Goal: Check status: Check status

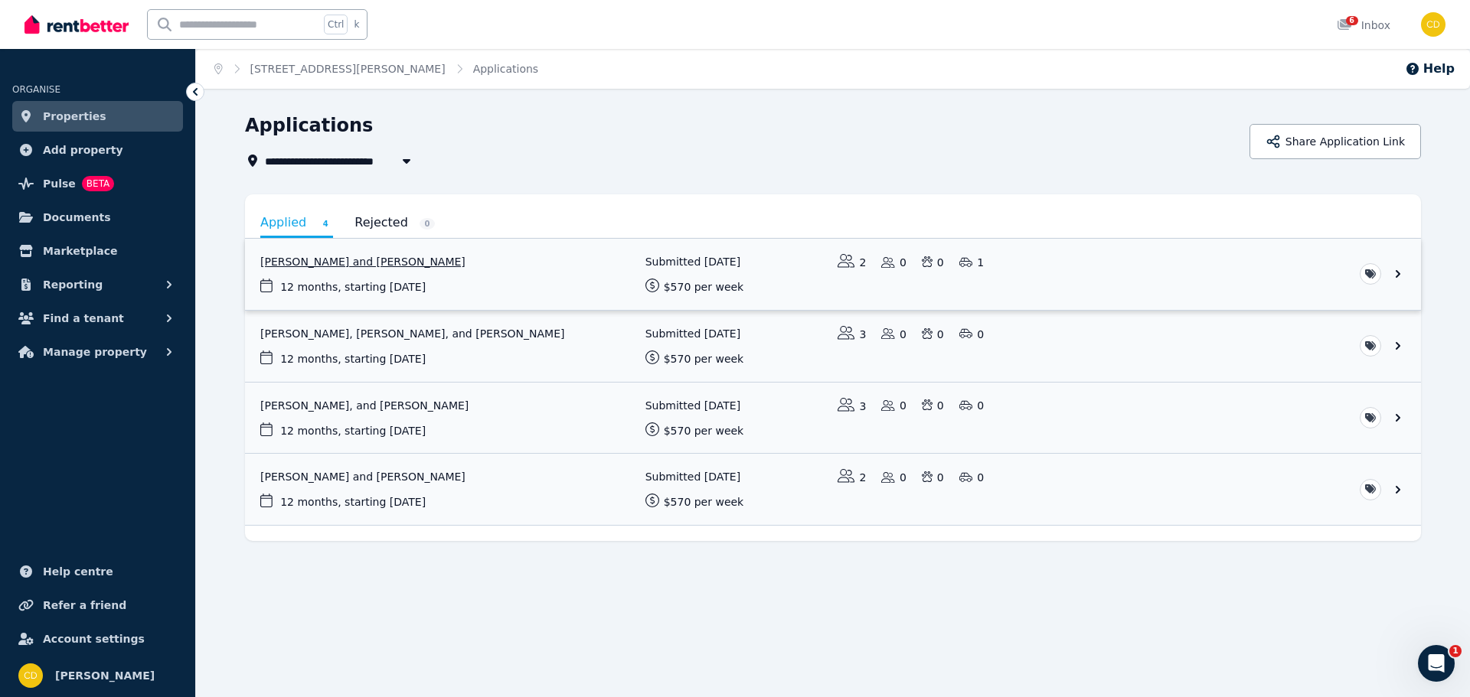
click at [361, 273] on link "View application: Kuldeep Singh and Nisha Nisha" at bounding box center [833, 274] width 1176 height 71
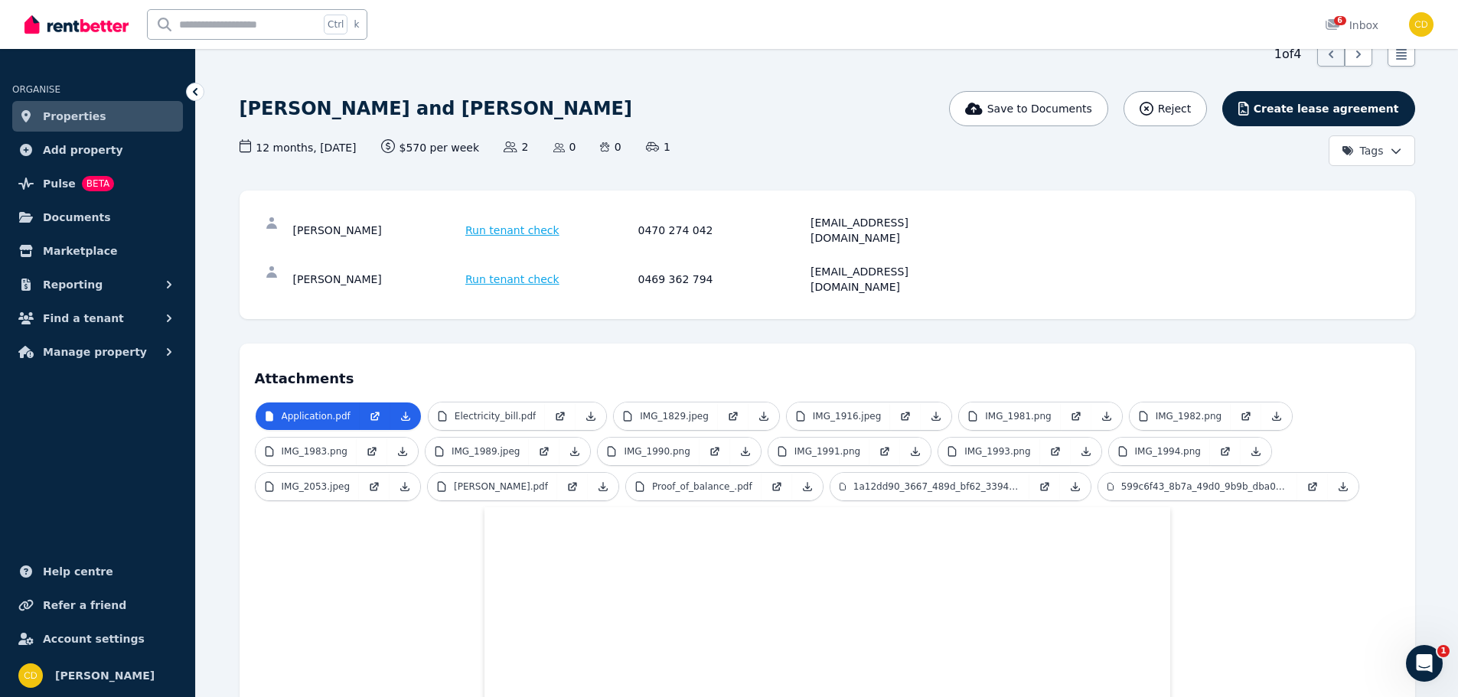
scroll to position [38, 0]
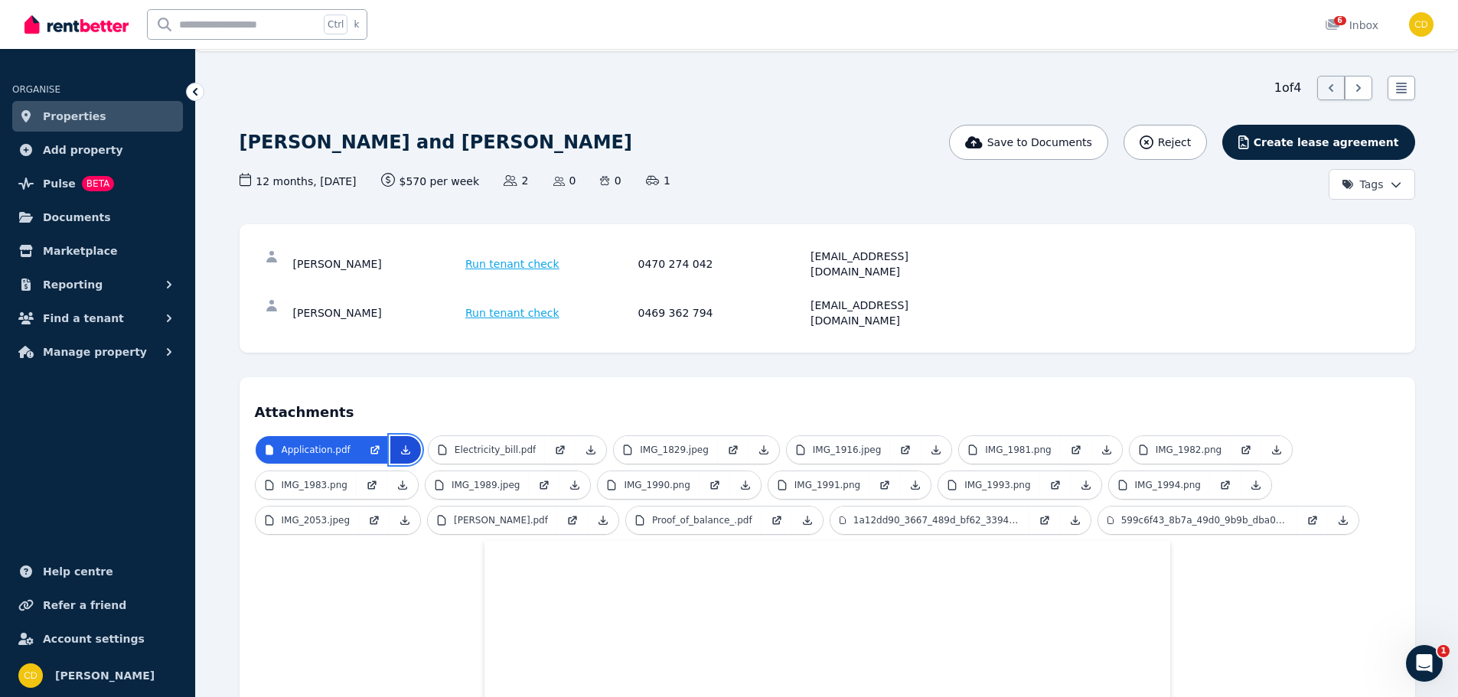
click at [404, 444] on icon at bounding box center [406, 450] width 12 height 12
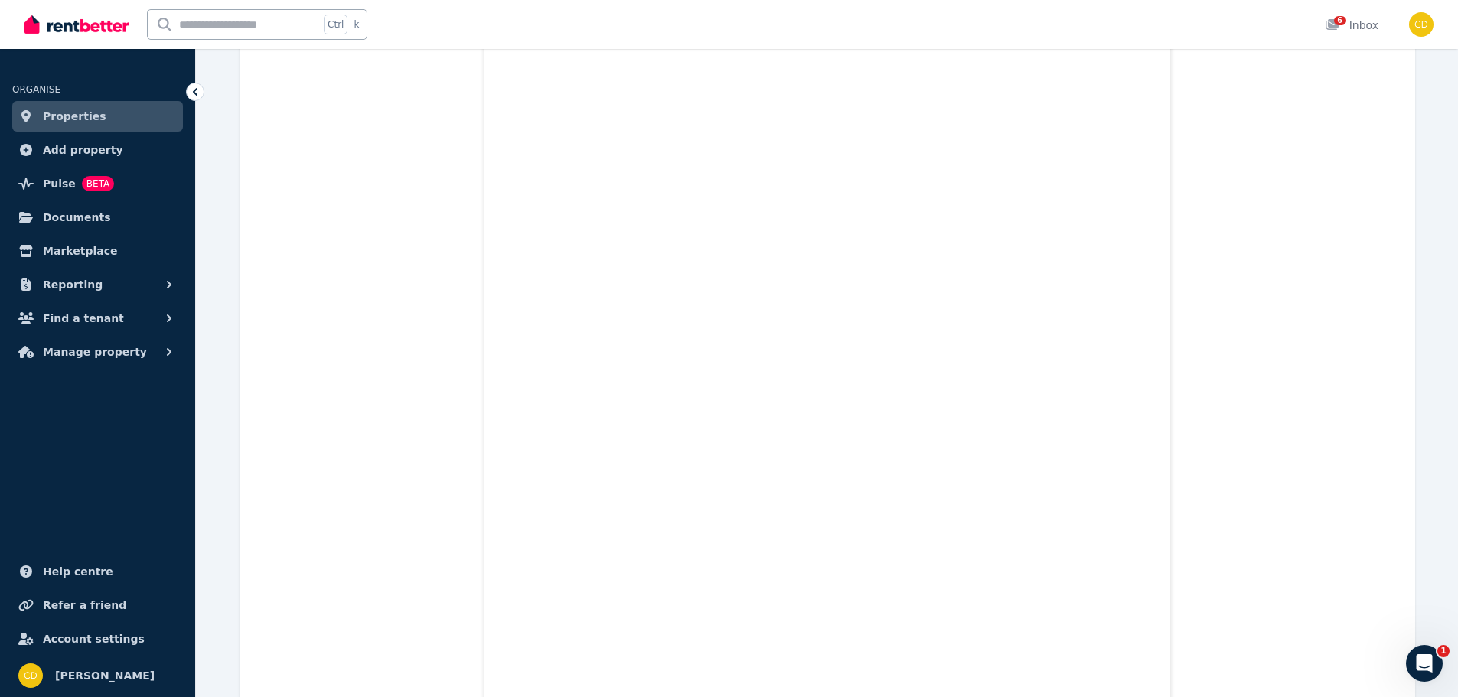
scroll to position [0, 0]
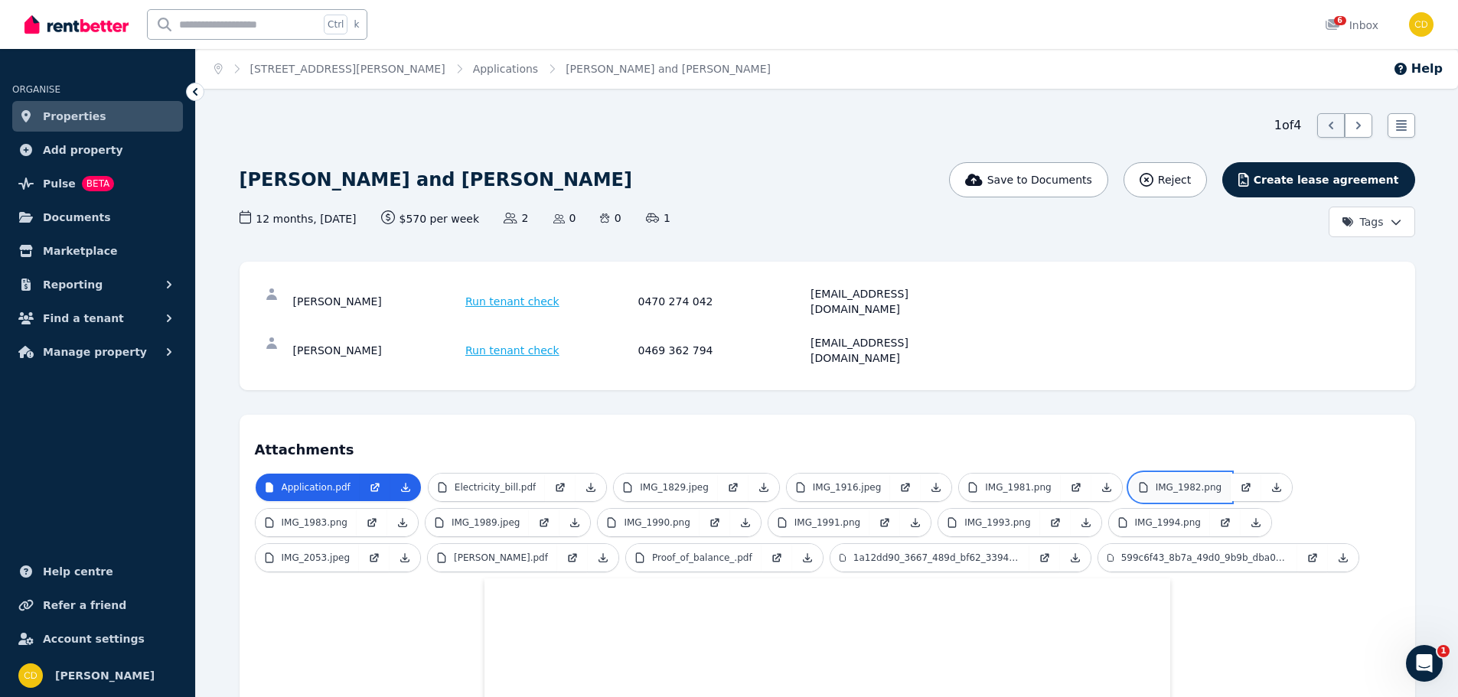
click at [1156, 482] on p "IMG_1982.png" at bounding box center [1189, 488] width 66 height 12
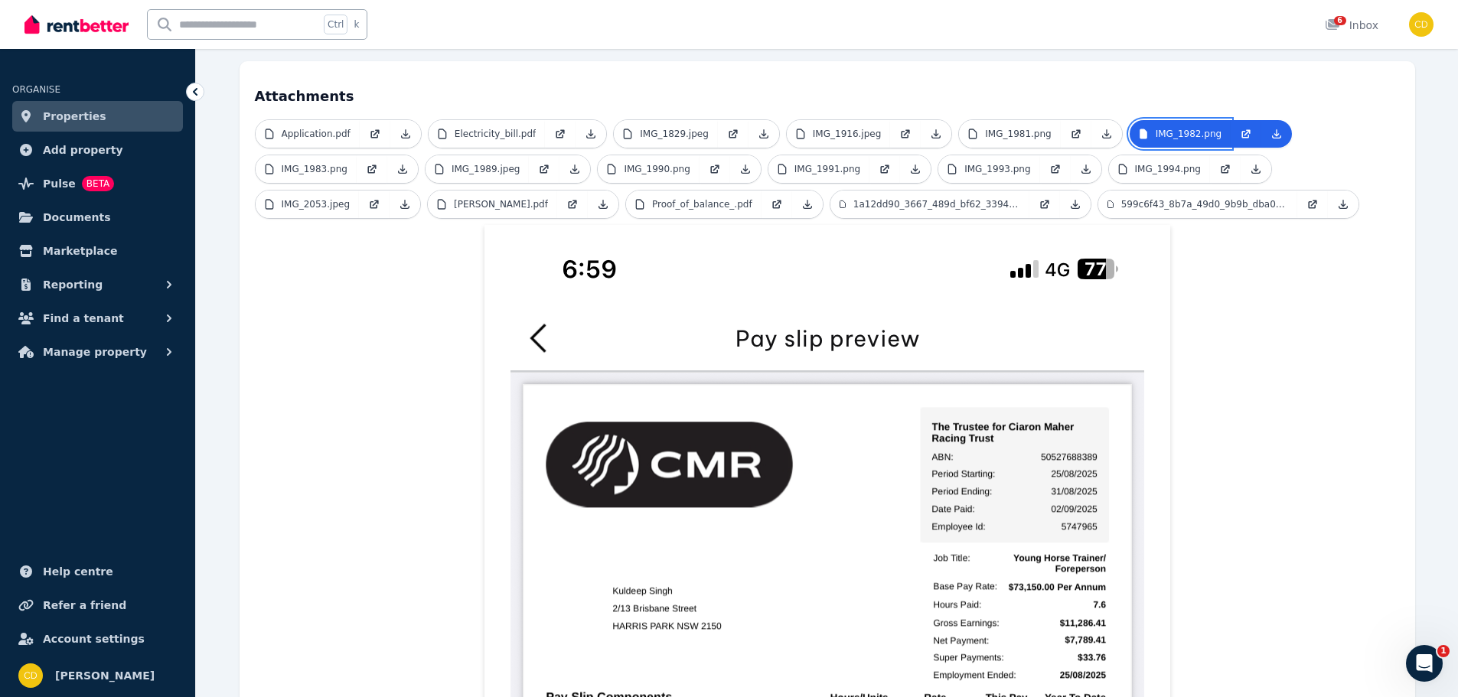
scroll to position [358, 0]
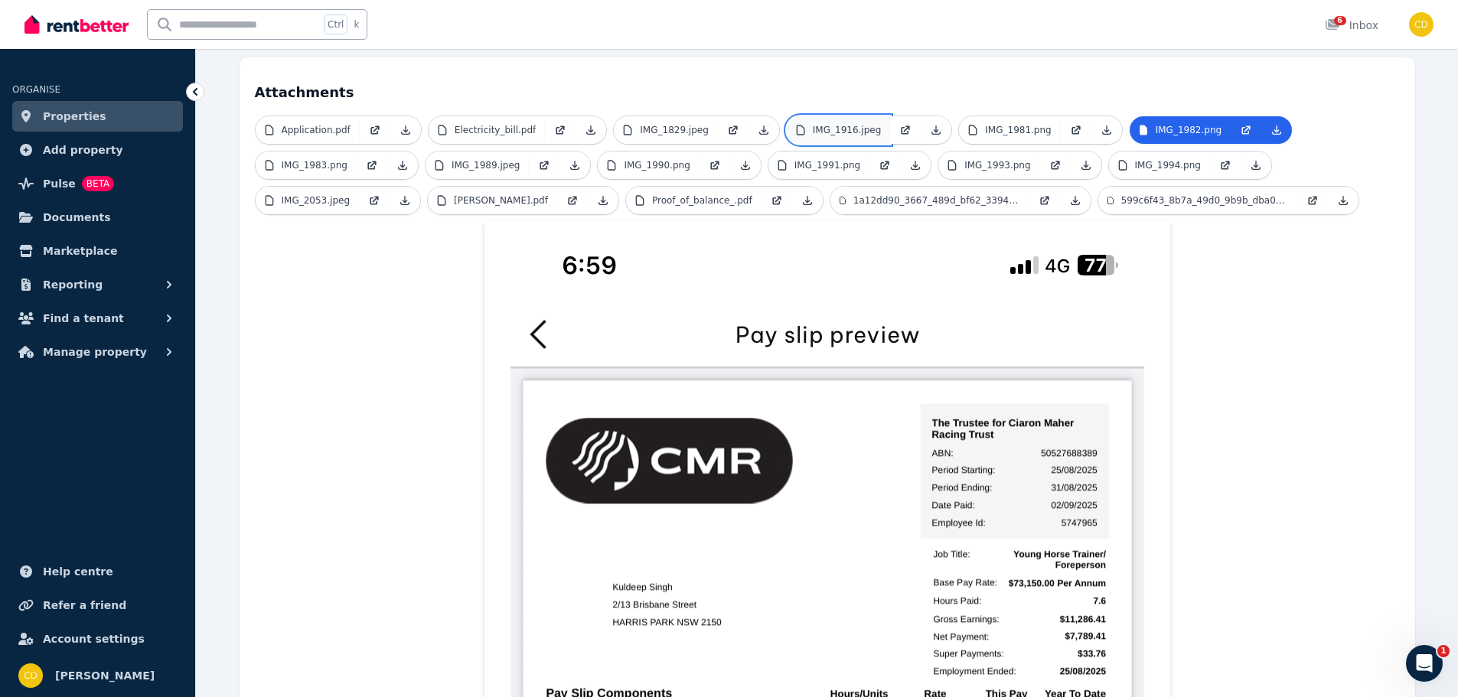
click at [834, 124] on p "IMG_1916.jpeg" at bounding box center [847, 130] width 69 height 12
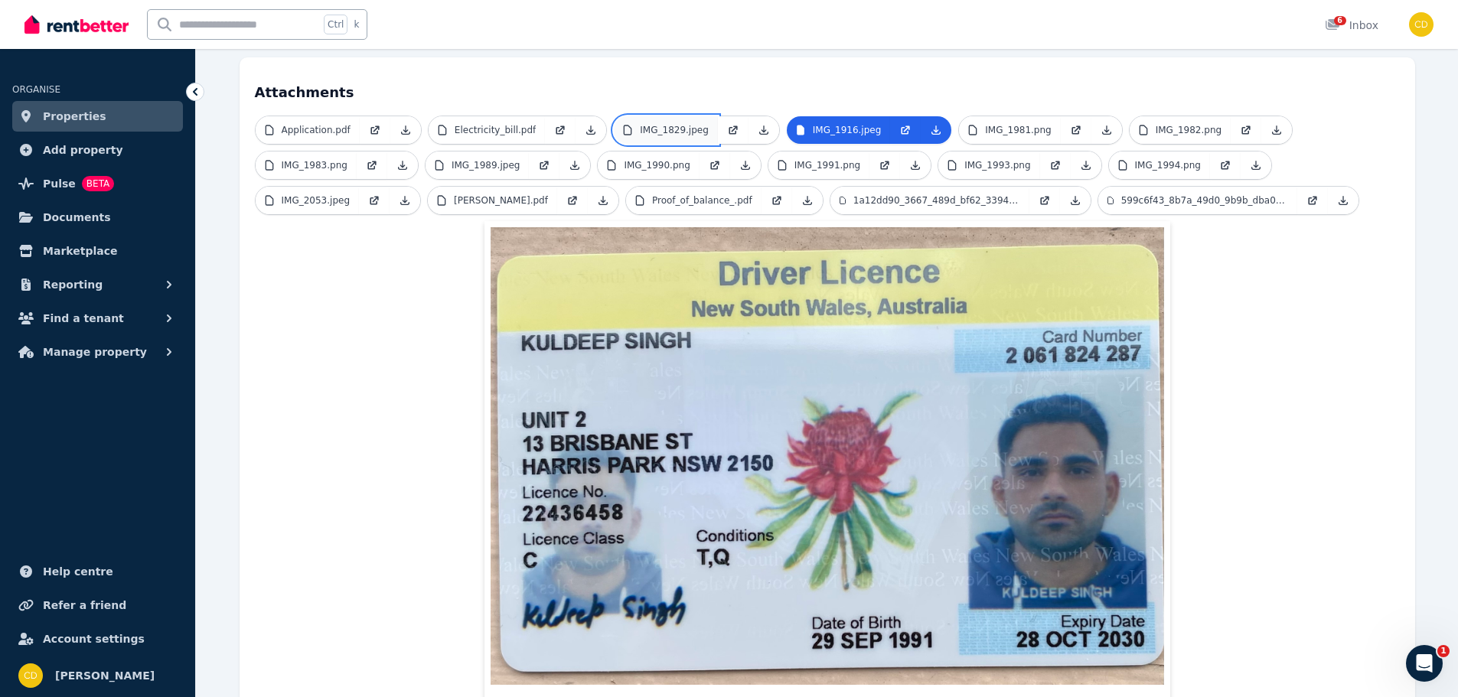
click at [644, 124] on p "IMG_1829.jpeg" at bounding box center [674, 130] width 69 height 12
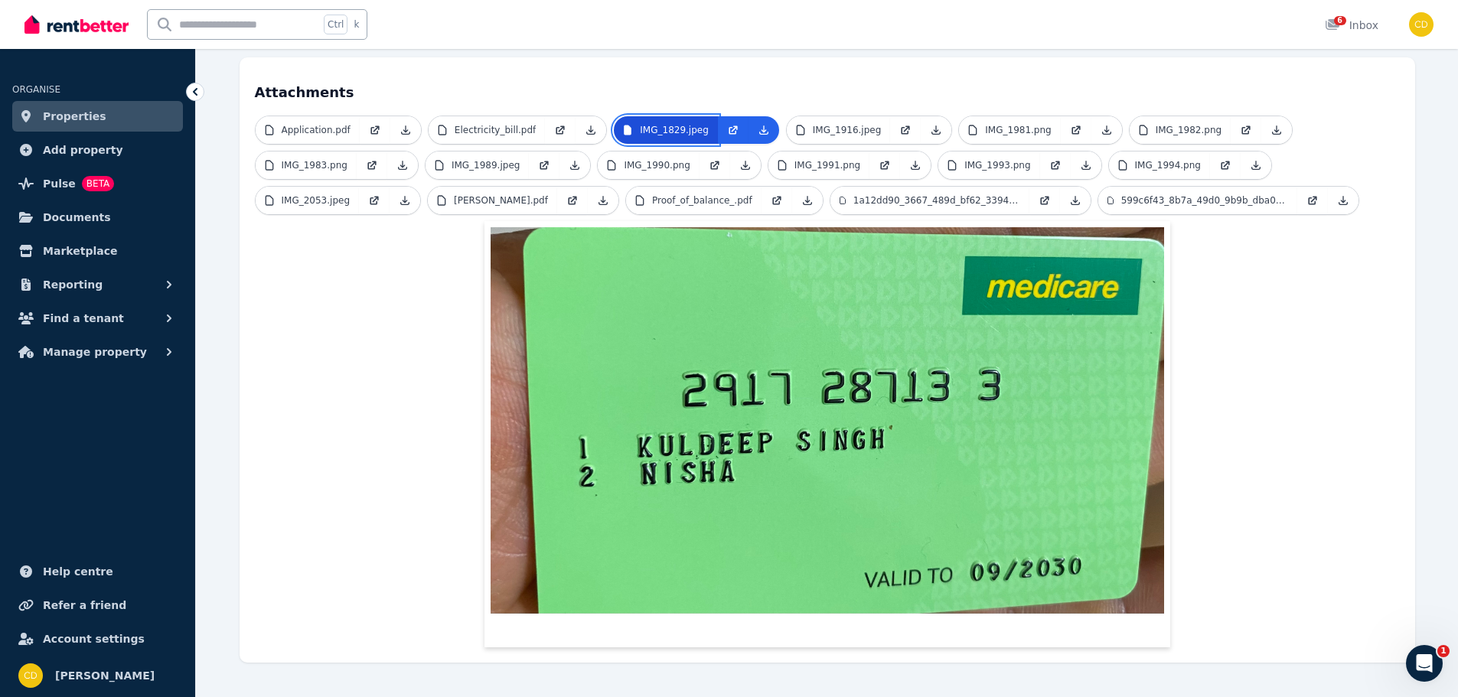
scroll to position [345, 0]
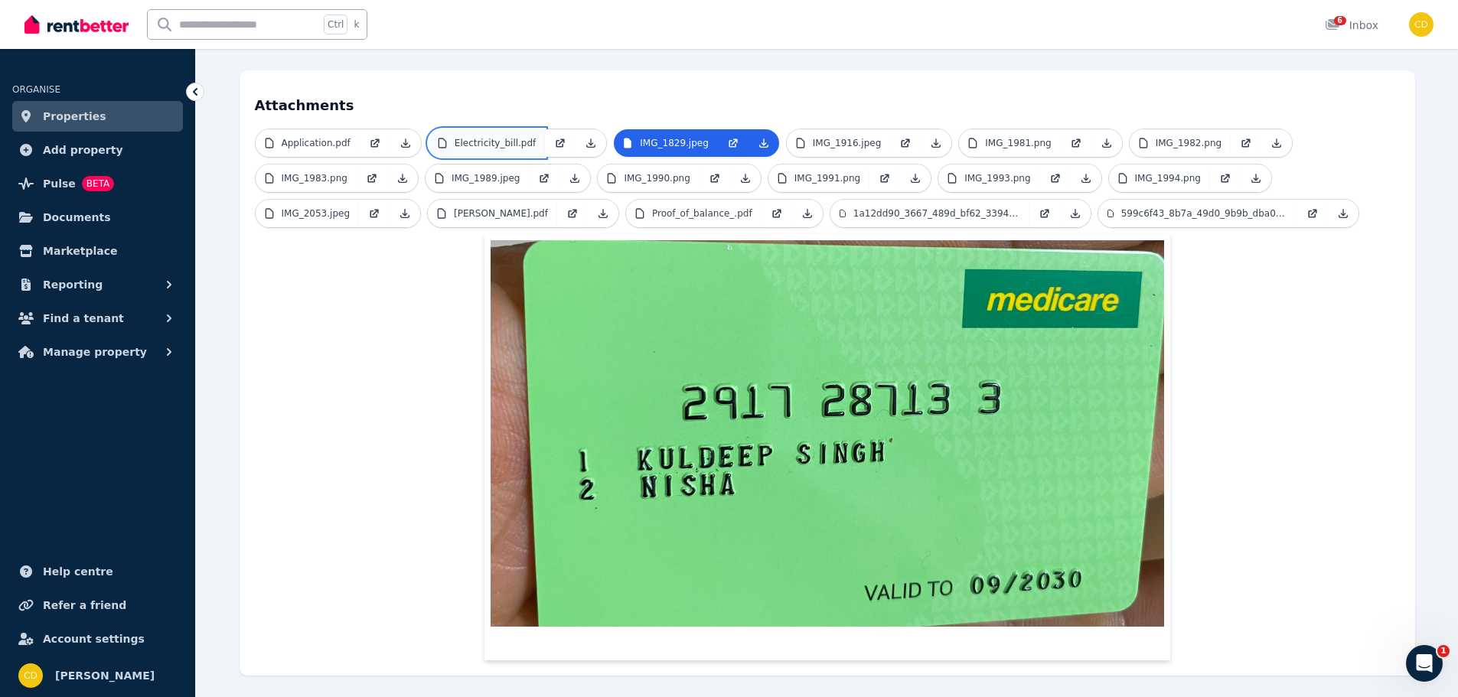
click at [482, 137] on p "Electricity_bill.pdf" at bounding box center [496, 143] width 82 height 12
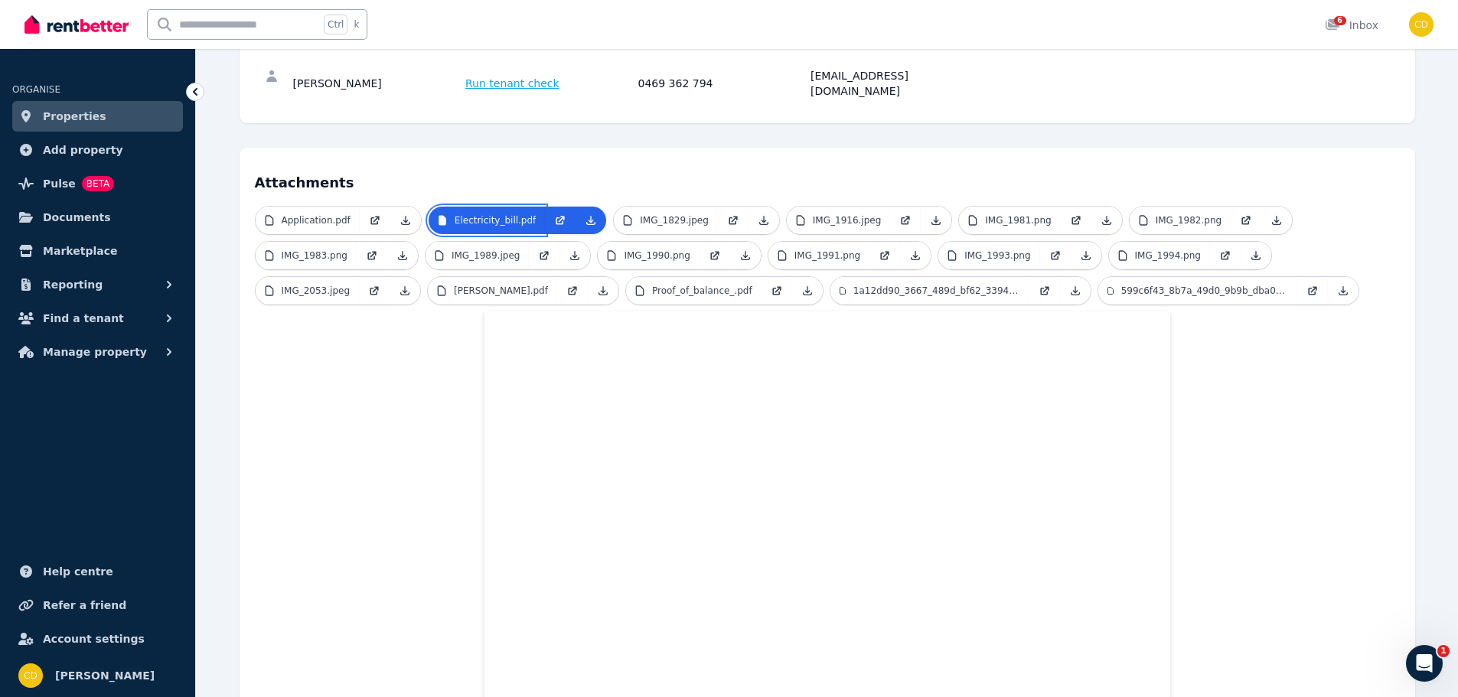
scroll to position [191, 0]
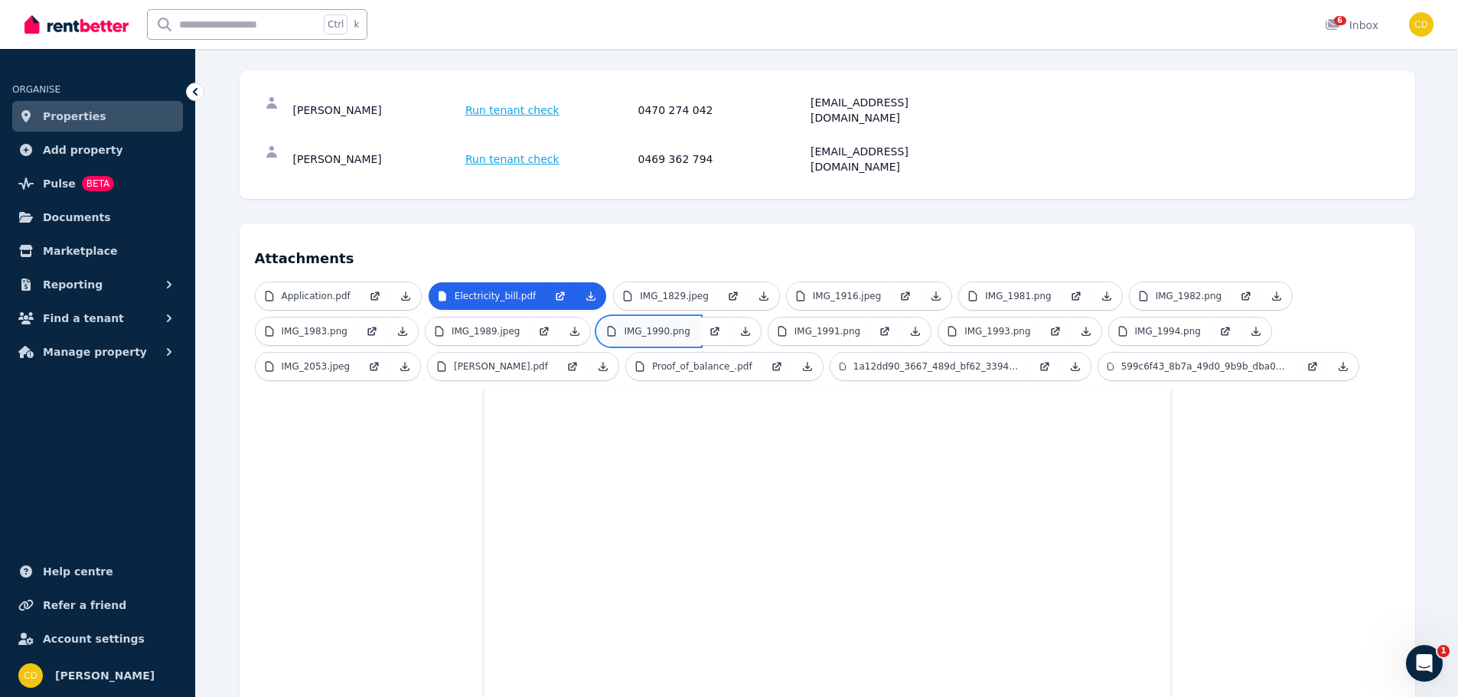
click at [632, 318] on link "IMG_1990.png" at bounding box center [648, 332] width 101 height 28
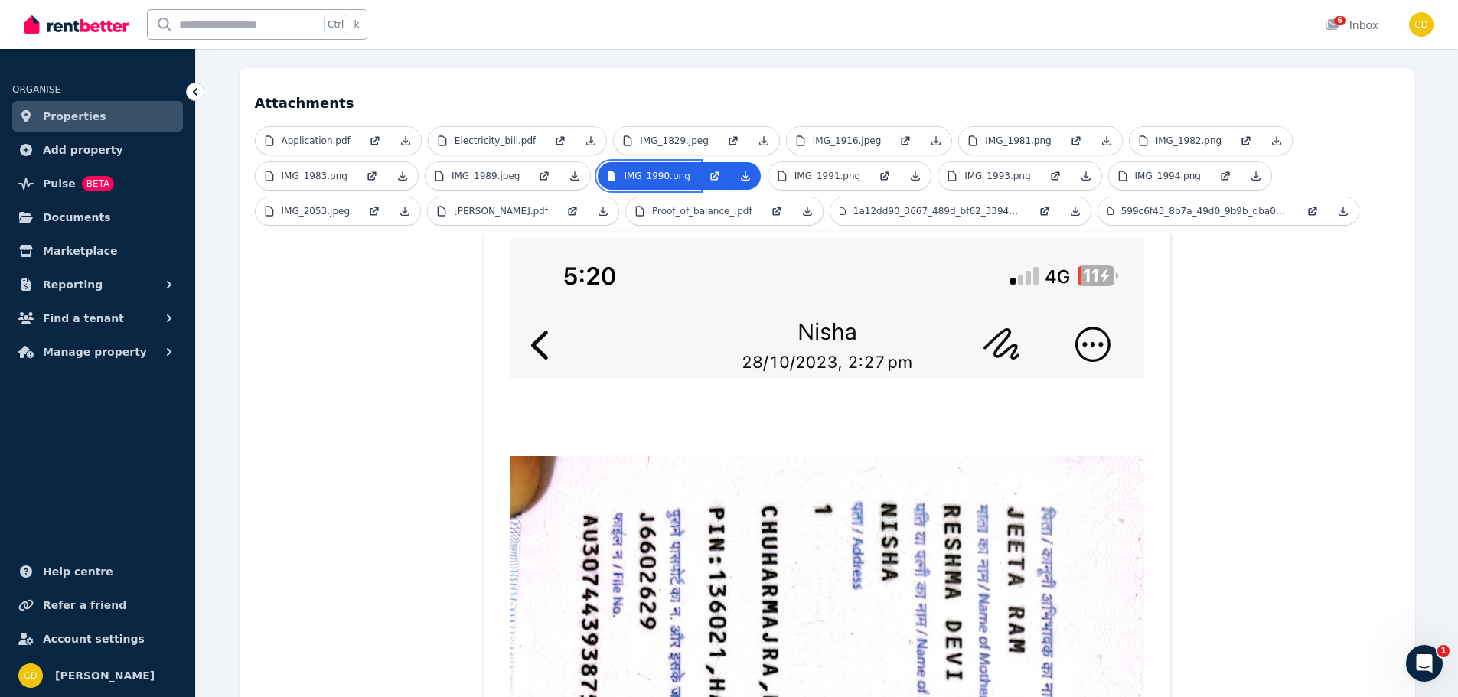
scroll to position [306, 0]
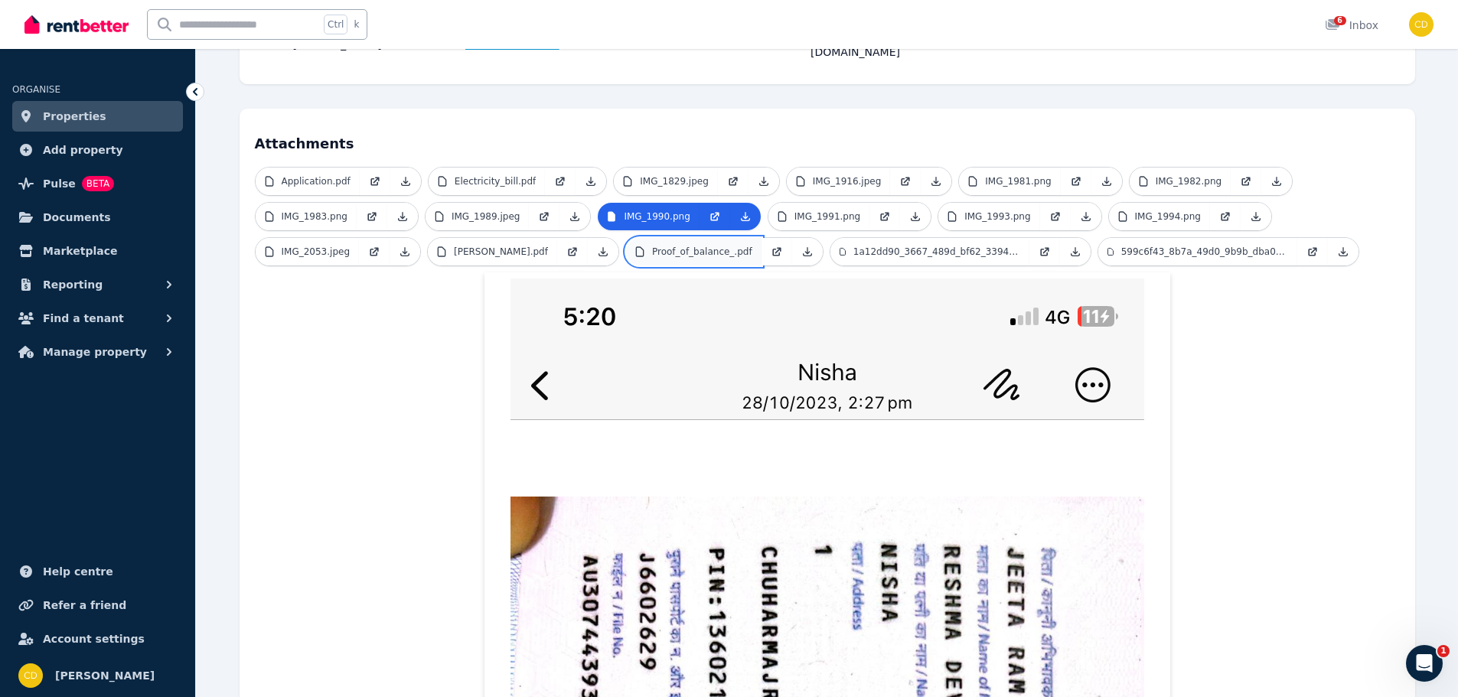
click at [707, 238] on link "Proof_of_balance_.pdf" at bounding box center [694, 252] width 136 height 28
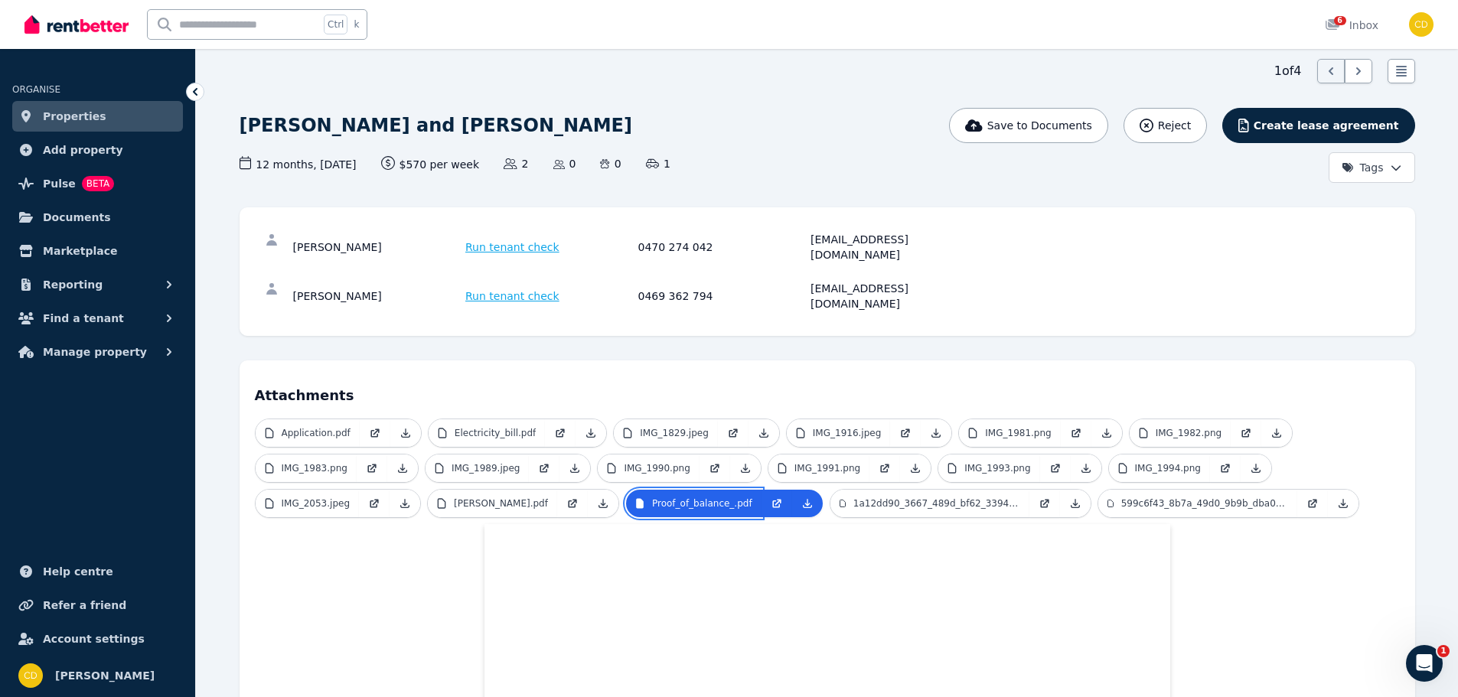
scroll to position [0, 0]
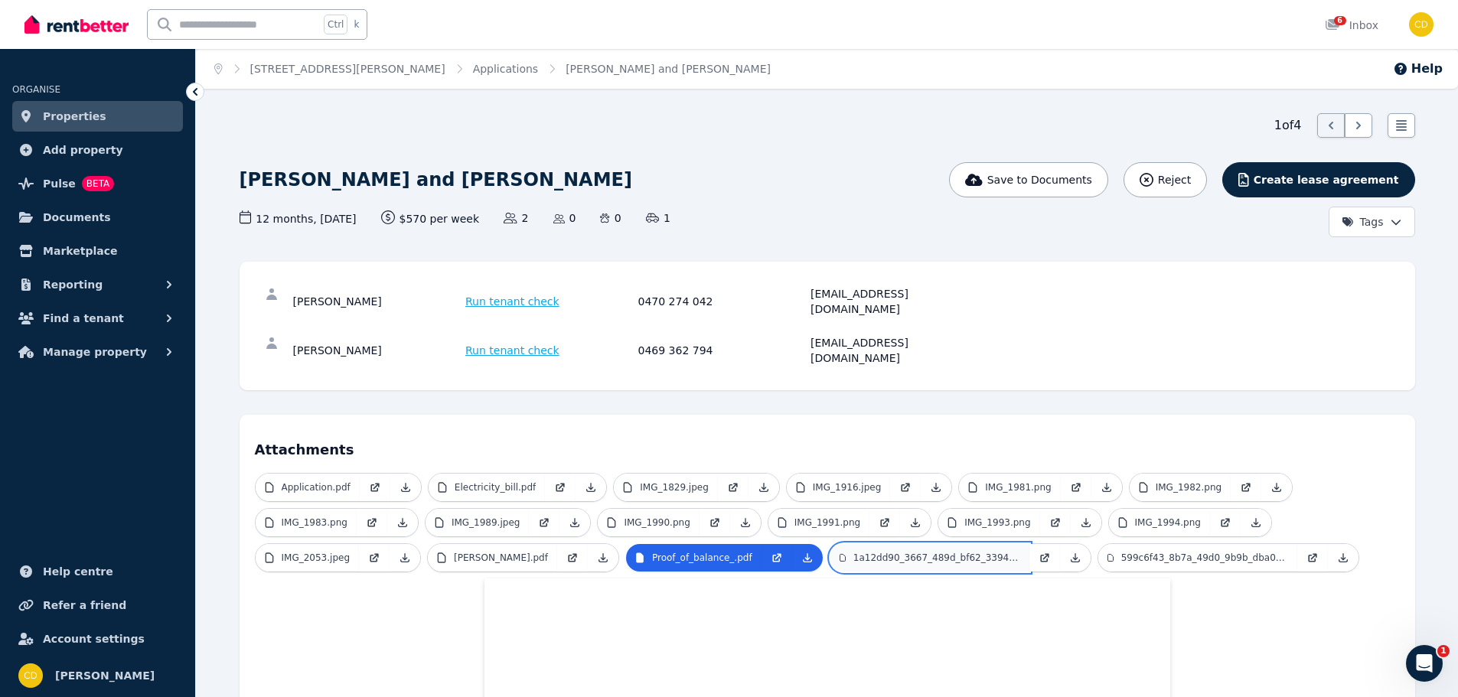
click at [890, 544] on link "1a12dd90_3667_489d_bf62_33942ffb83b0.jpeg" at bounding box center [930, 558] width 199 height 28
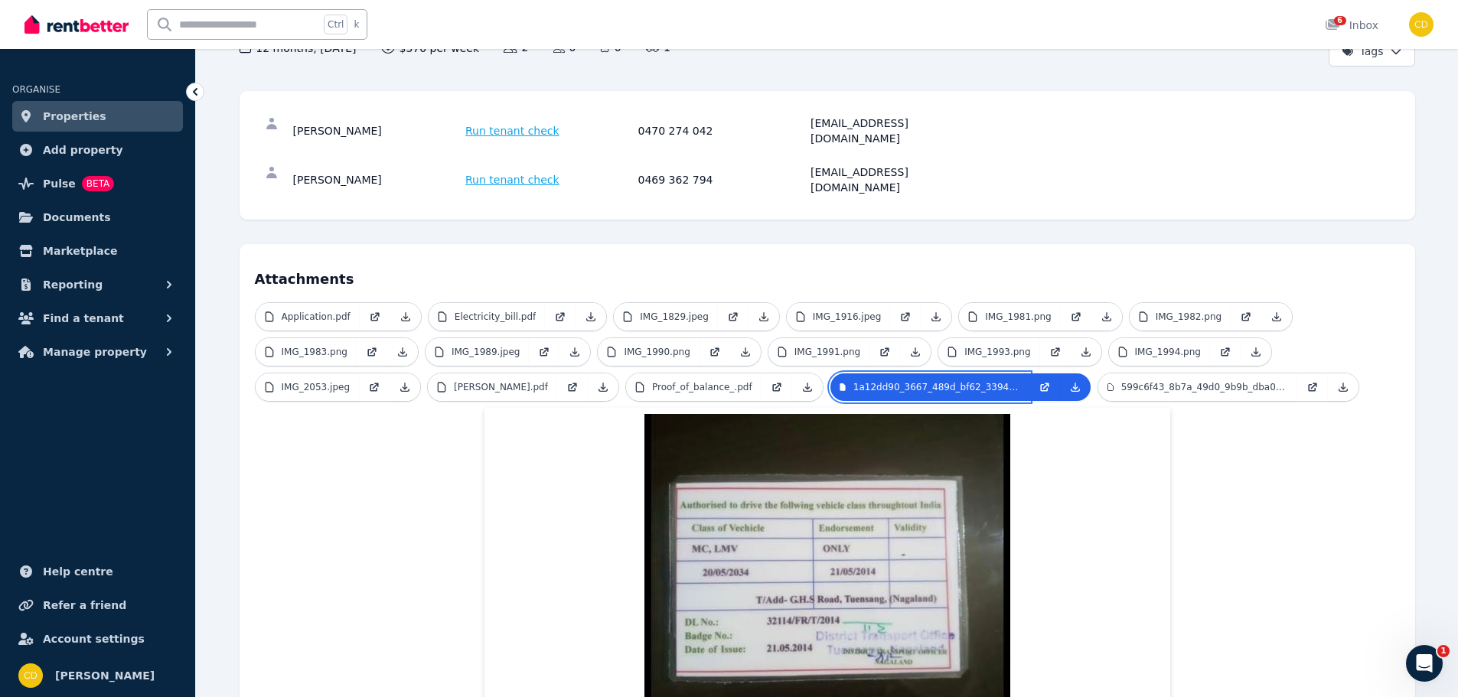
scroll to position [204, 0]
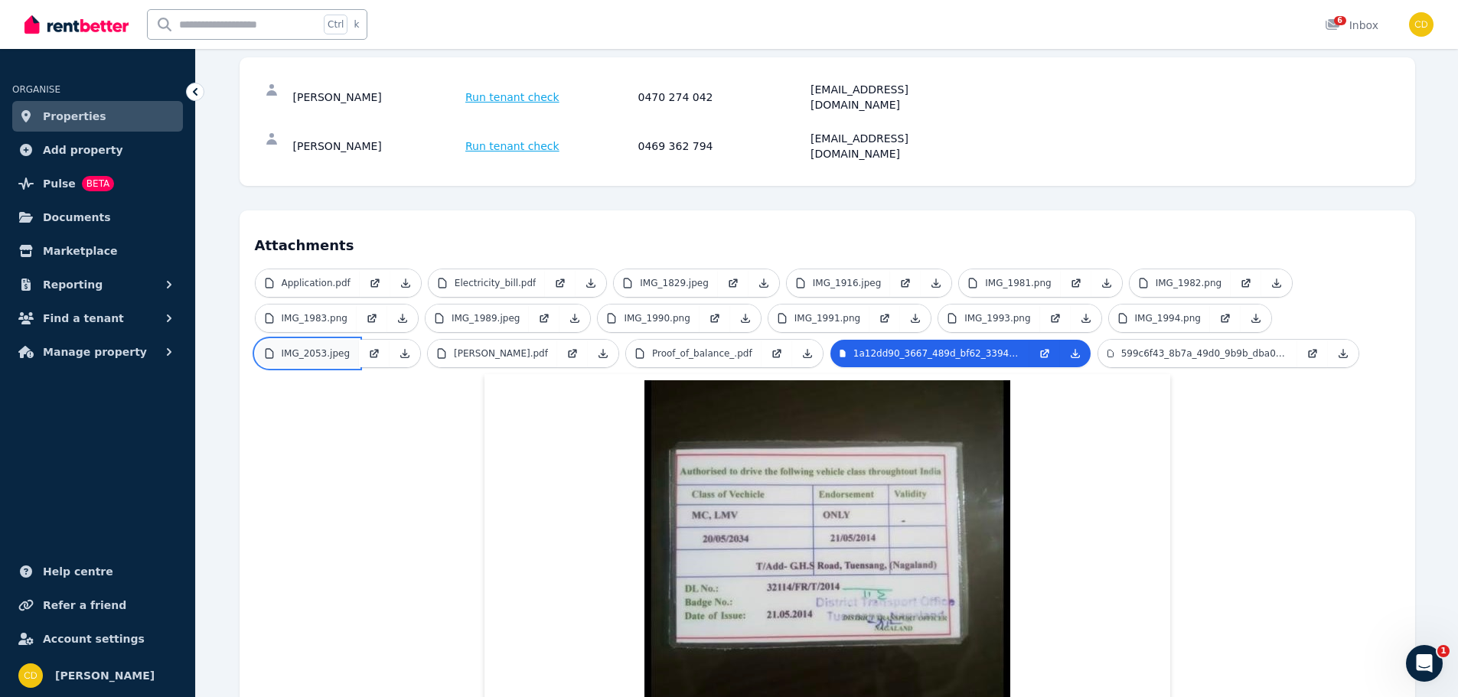
click at [293, 348] on p "IMG_2053.jpeg" at bounding box center [316, 354] width 69 height 12
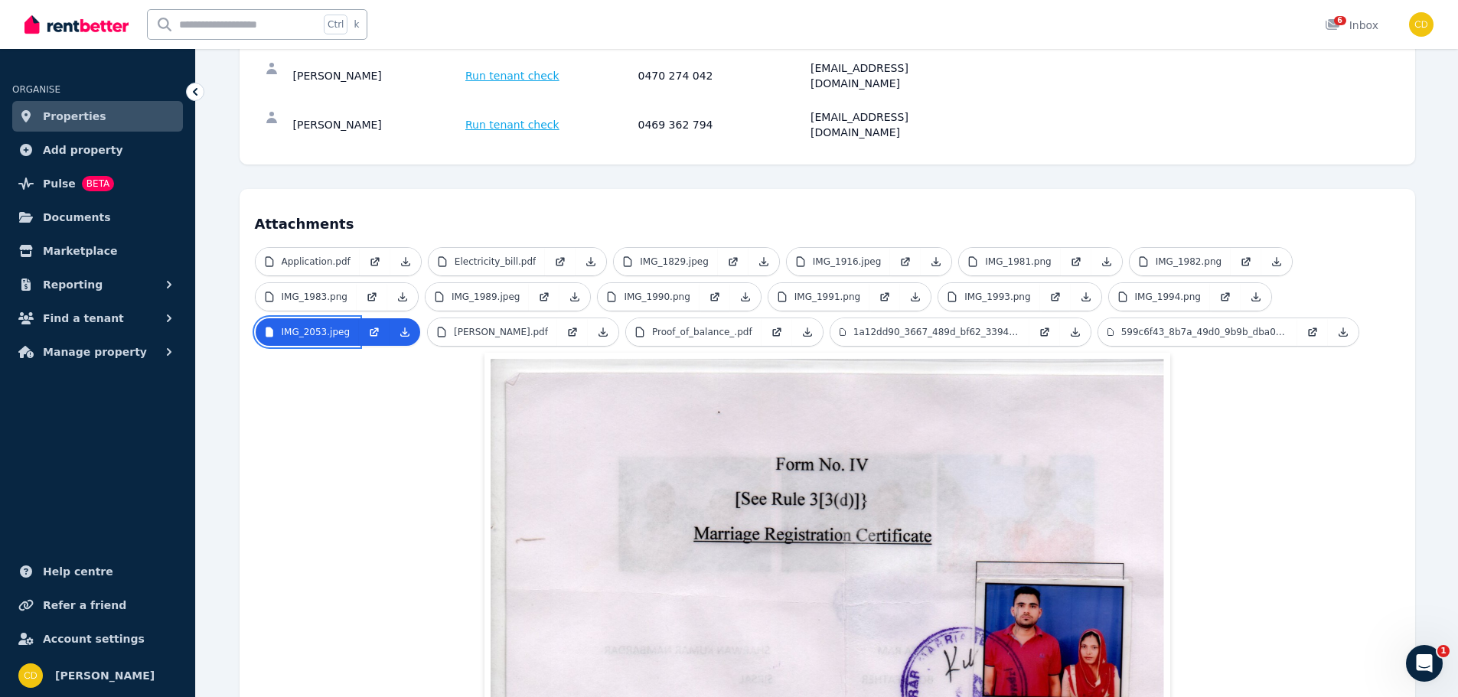
scroll to position [306, 0]
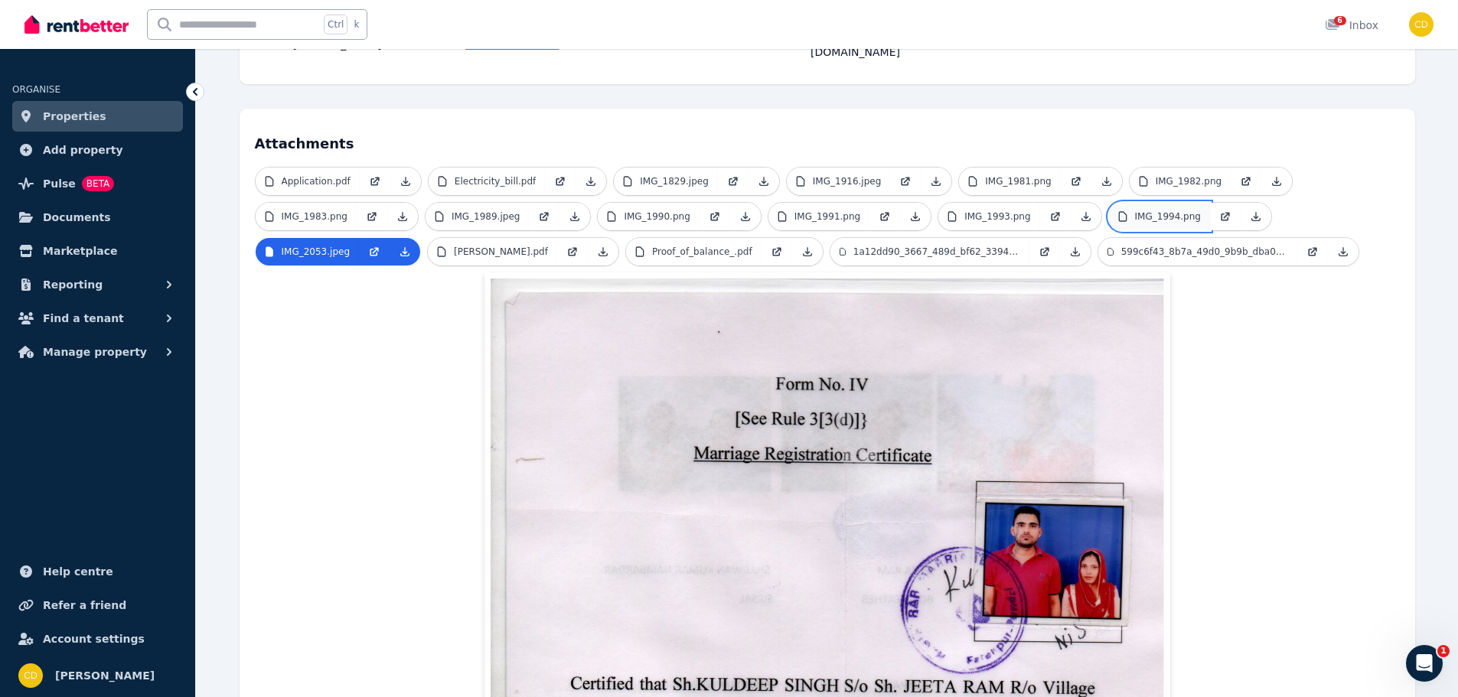
click at [1135, 211] on p "IMG_1994.png" at bounding box center [1168, 217] width 66 height 12
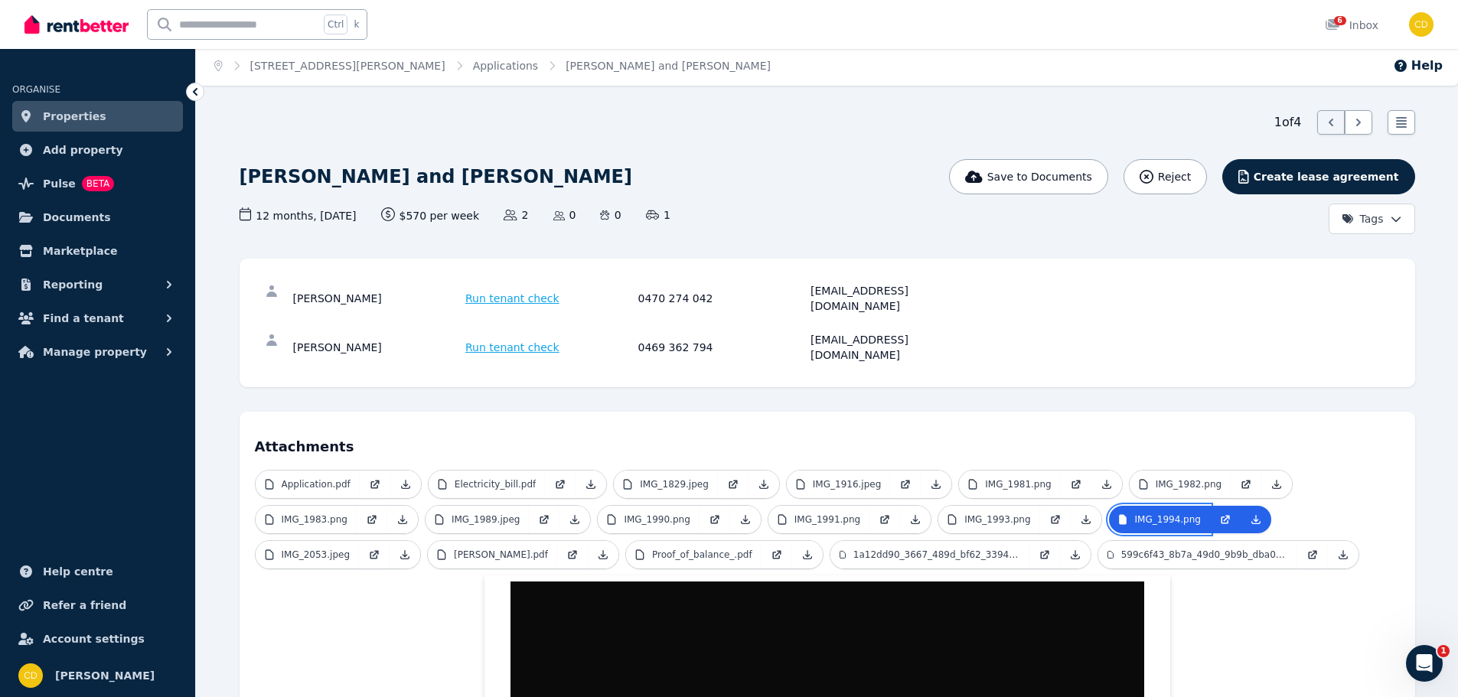
scroll to position [0, 0]
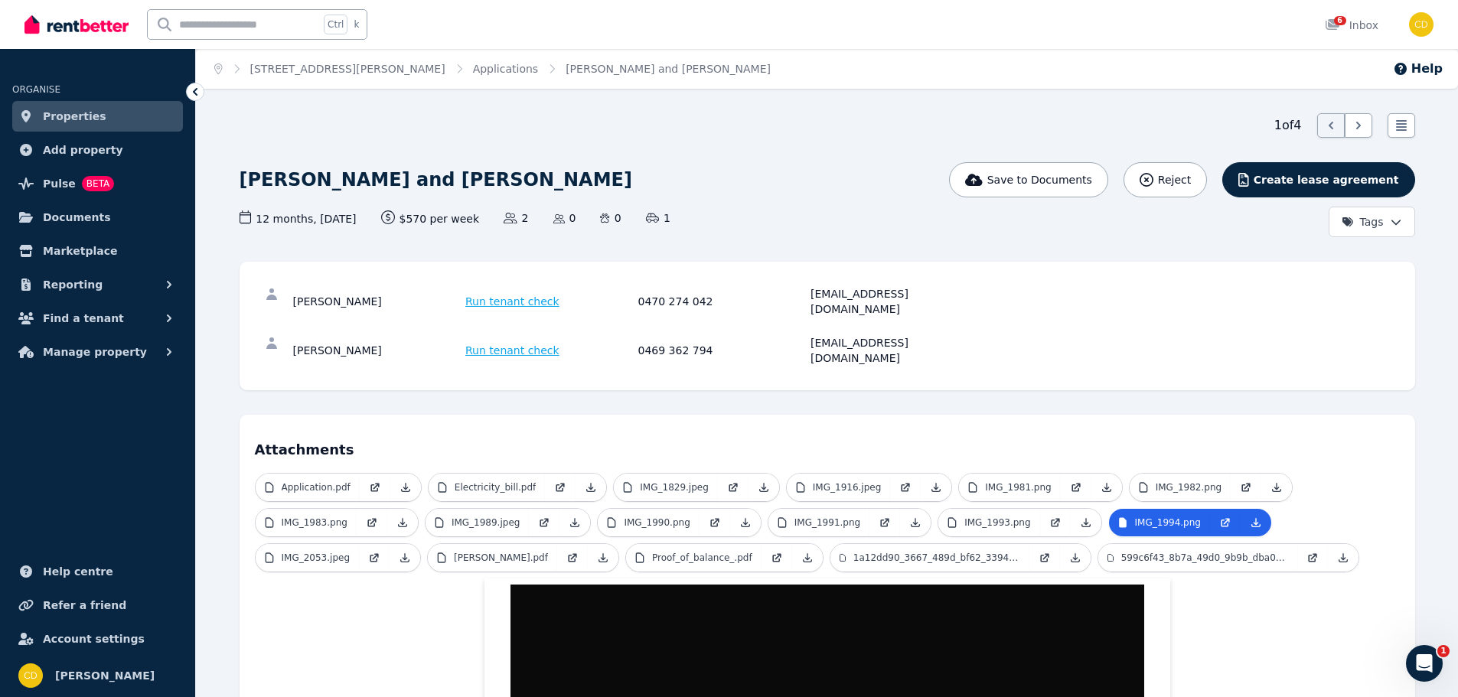
click at [495, 508] on span "IMG_1989.jpeg" at bounding box center [508, 522] width 167 height 29
click at [467, 517] on p "IMG_1989.jpeg" at bounding box center [486, 523] width 69 height 12
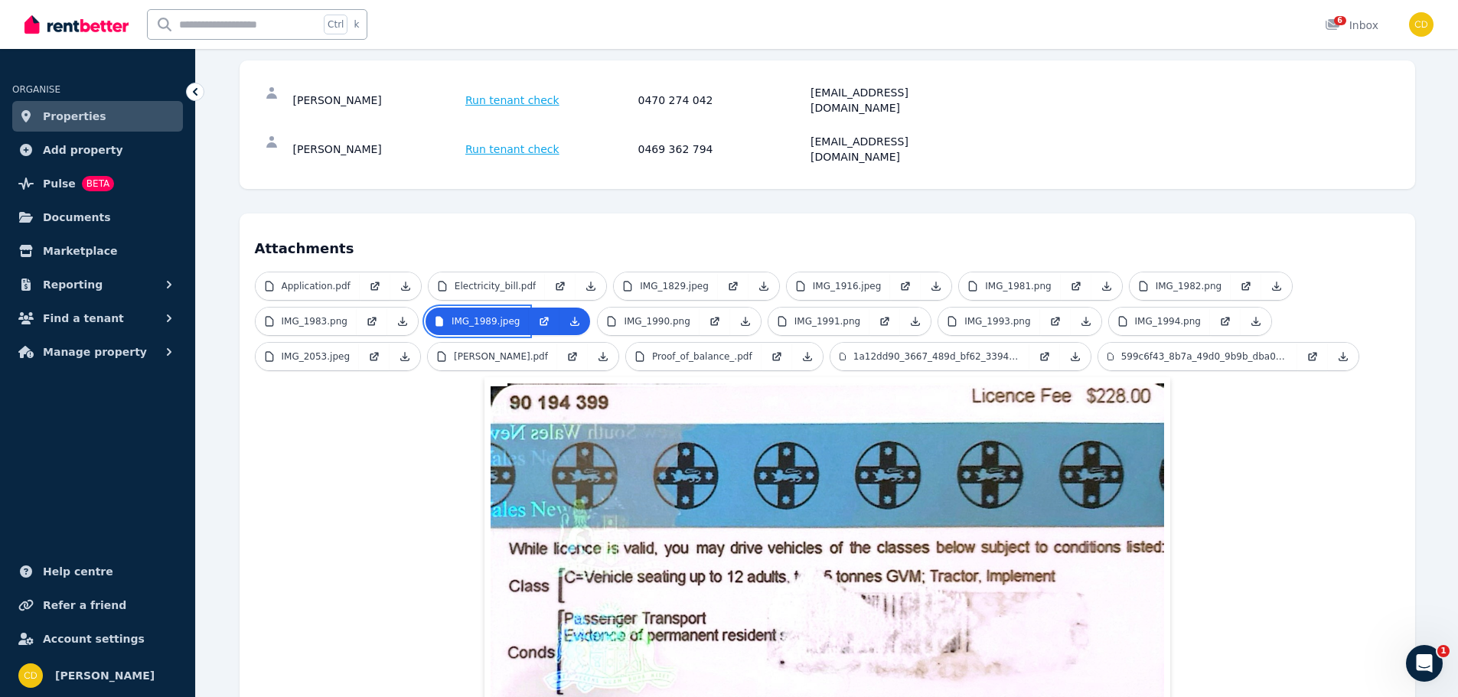
scroll to position [204, 0]
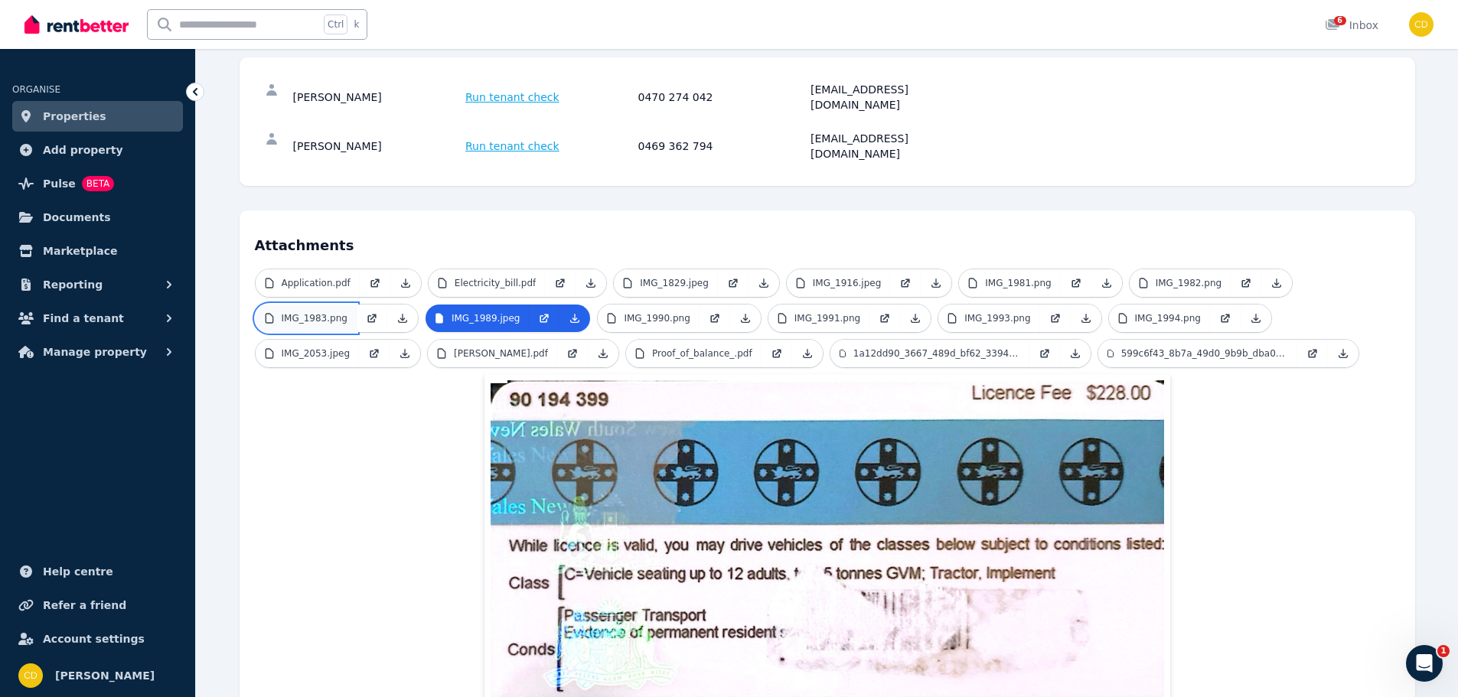
click at [282, 312] on p "IMG_1983.png" at bounding box center [315, 318] width 66 height 12
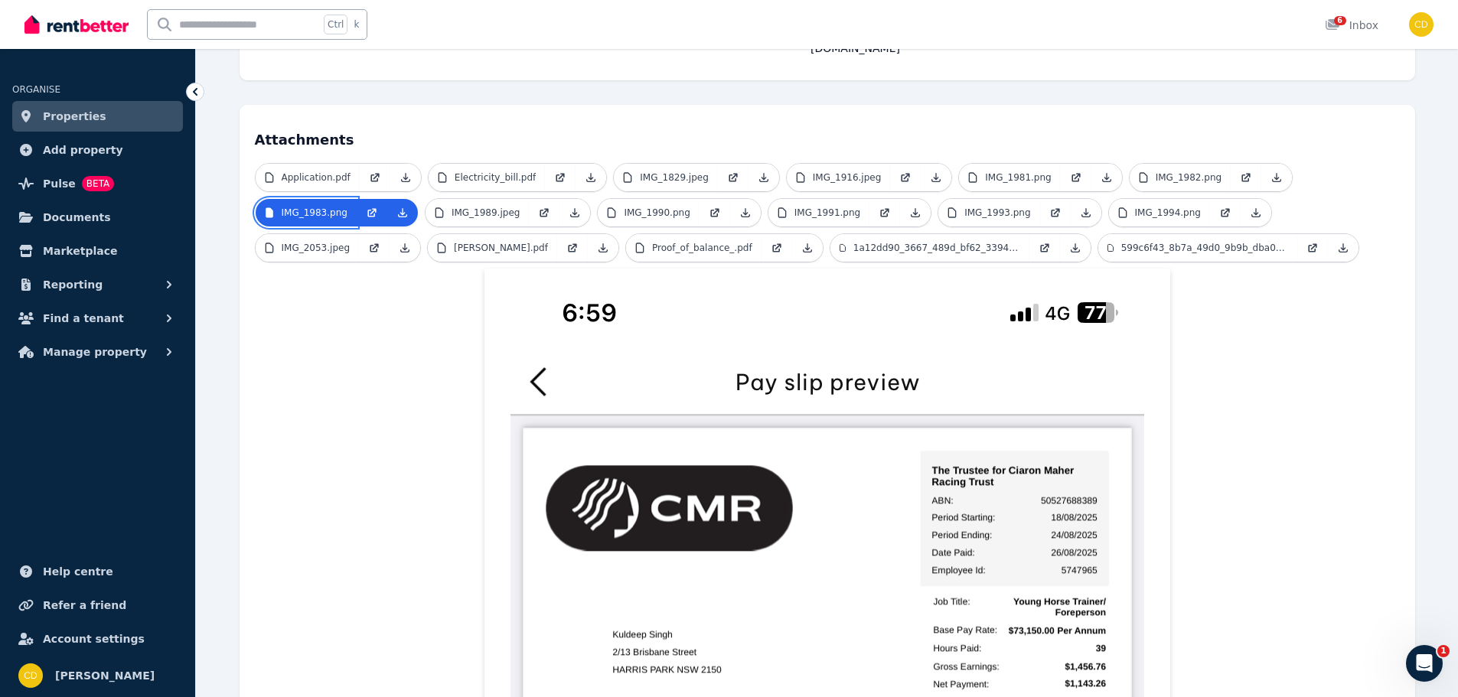
scroll to position [358, 0]
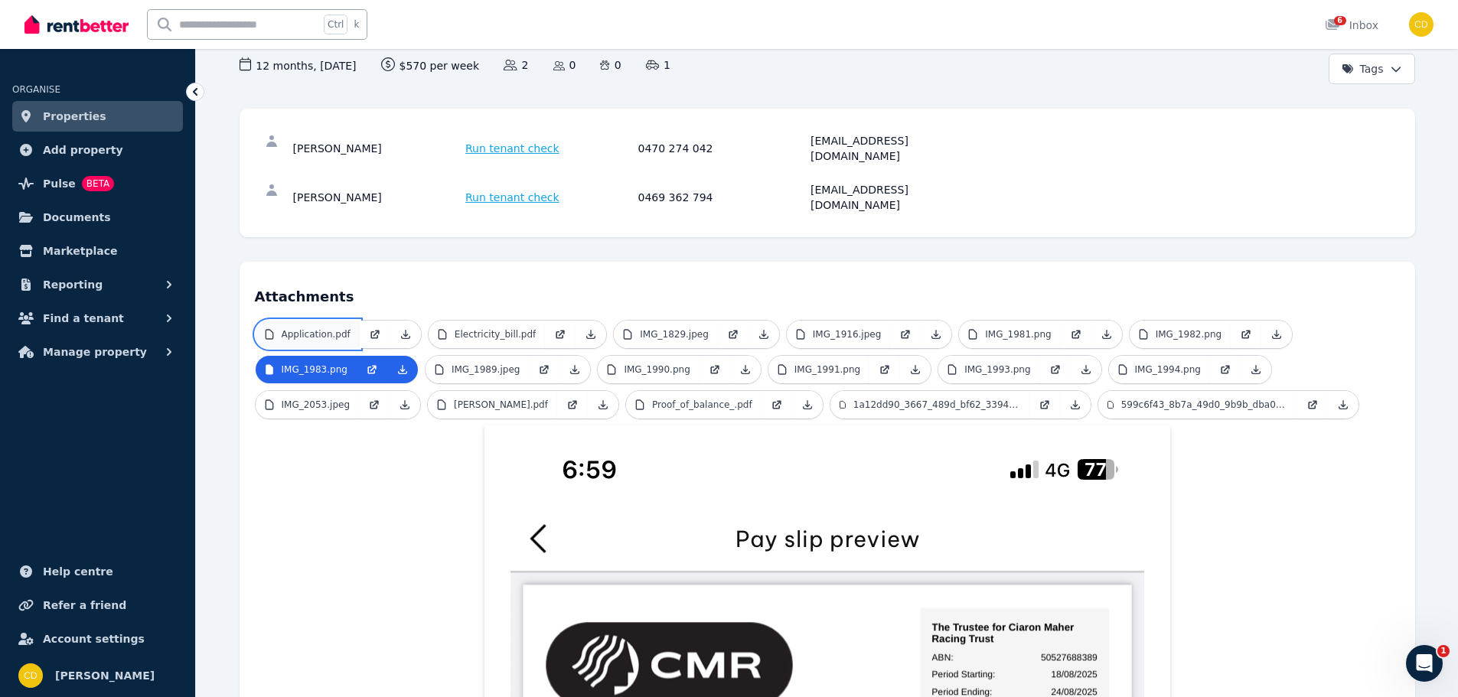
click at [302, 328] on p "Application.pdf" at bounding box center [316, 334] width 69 height 12
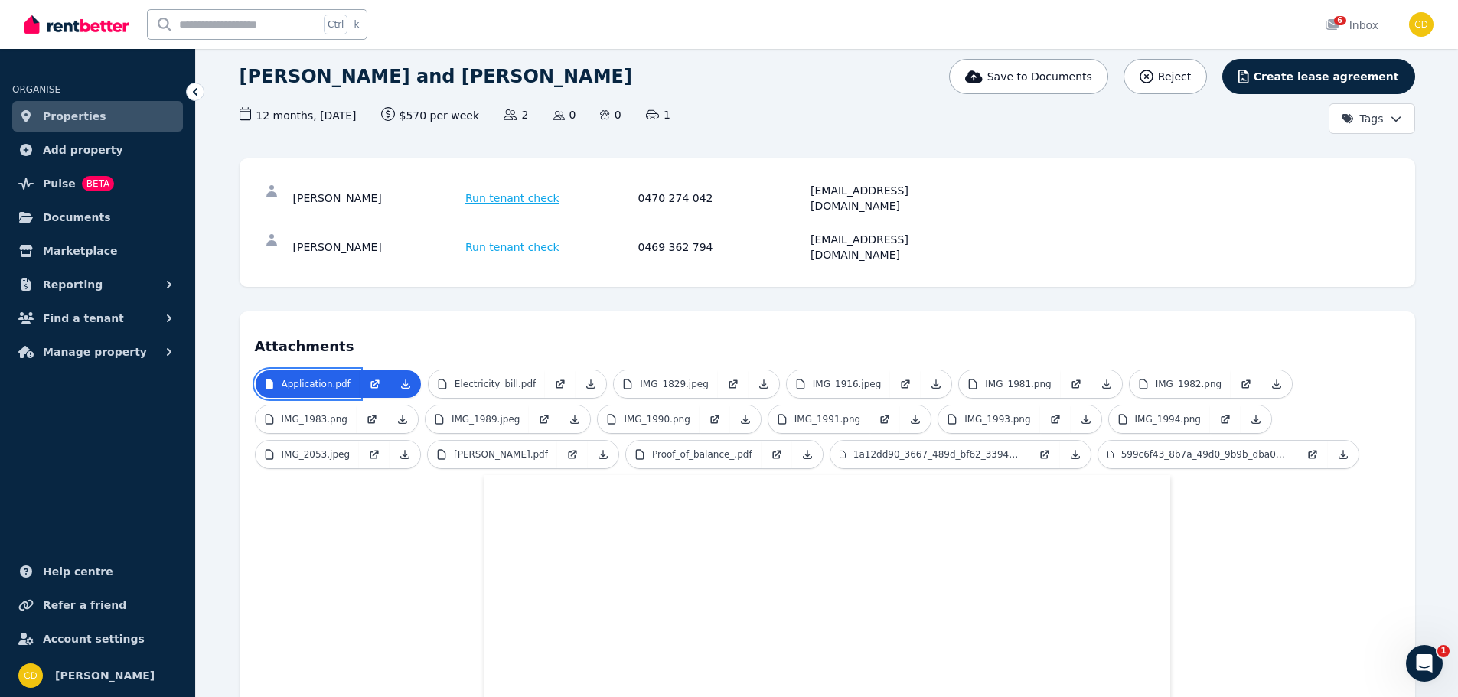
scroll to position [0, 0]
